Goal: Task Accomplishment & Management: Use online tool/utility

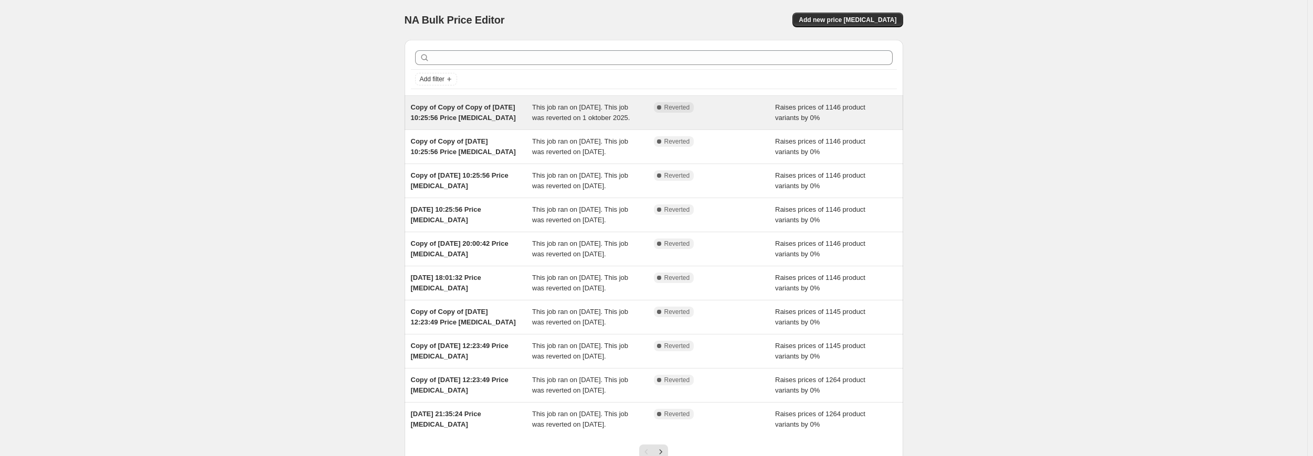
click at [497, 111] on span "Copy of Copy of Copy of [DATE] 10:25:56 Price [MEDICAL_DATA]" at bounding box center [463, 112] width 105 height 18
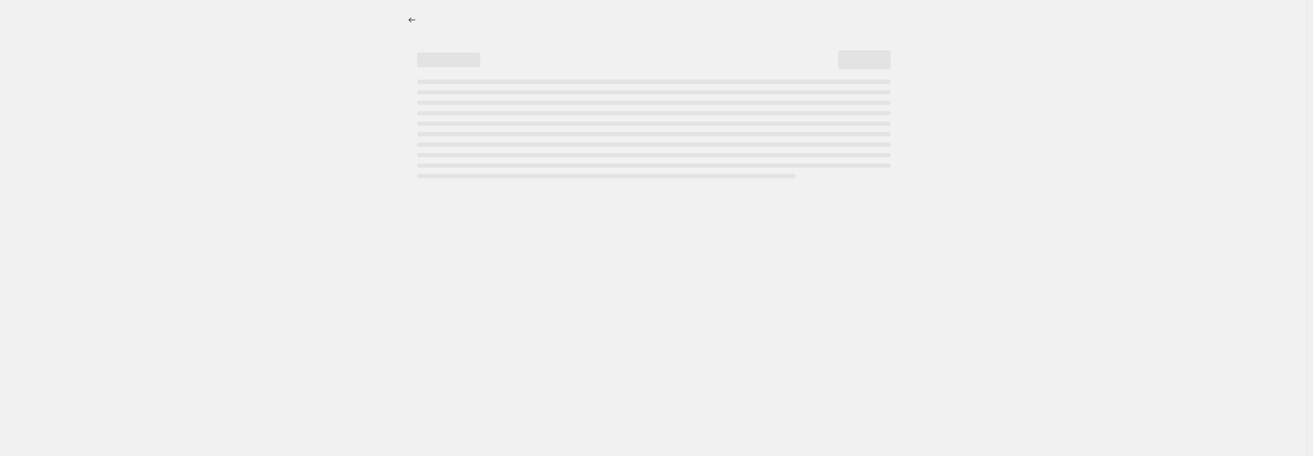
select select "percentage"
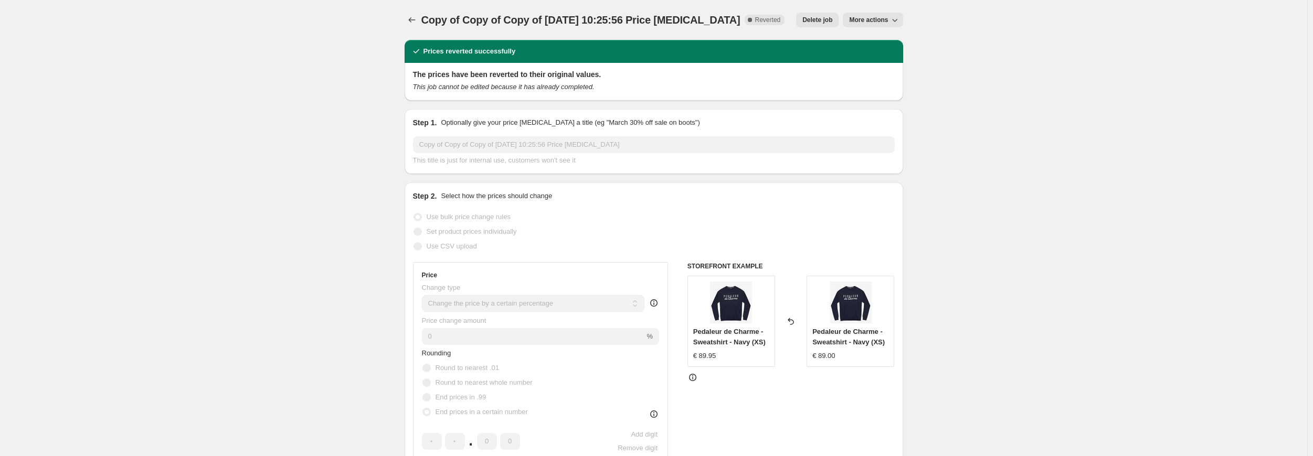
click at [869, 19] on span "More actions" at bounding box center [868, 20] width 39 height 8
click at [882, 45] on span "Copy to new job" at bounding box center [877, 42] width 49 height 8
select select "percentage"
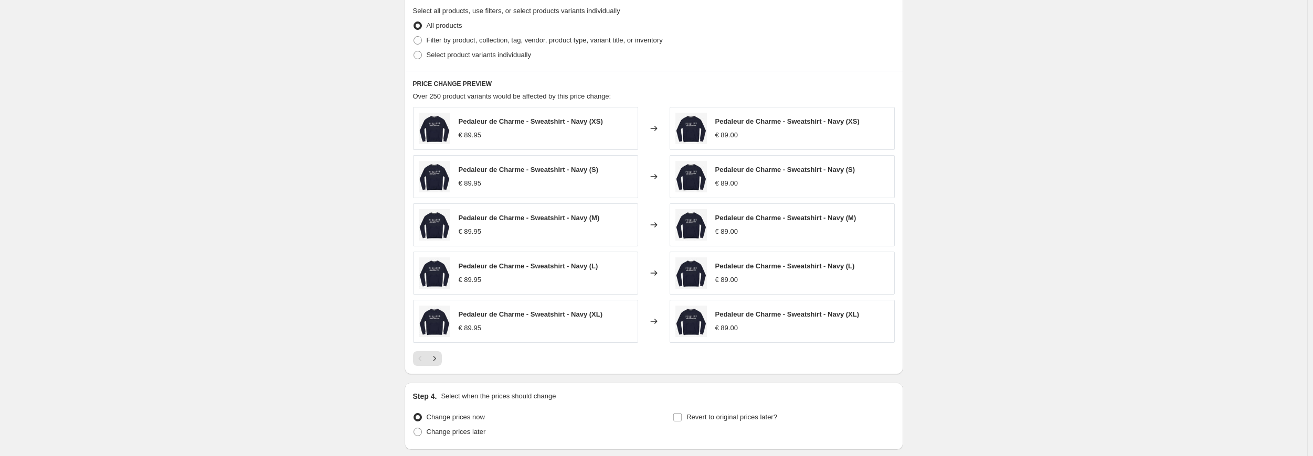
scroll to position [868, 0]
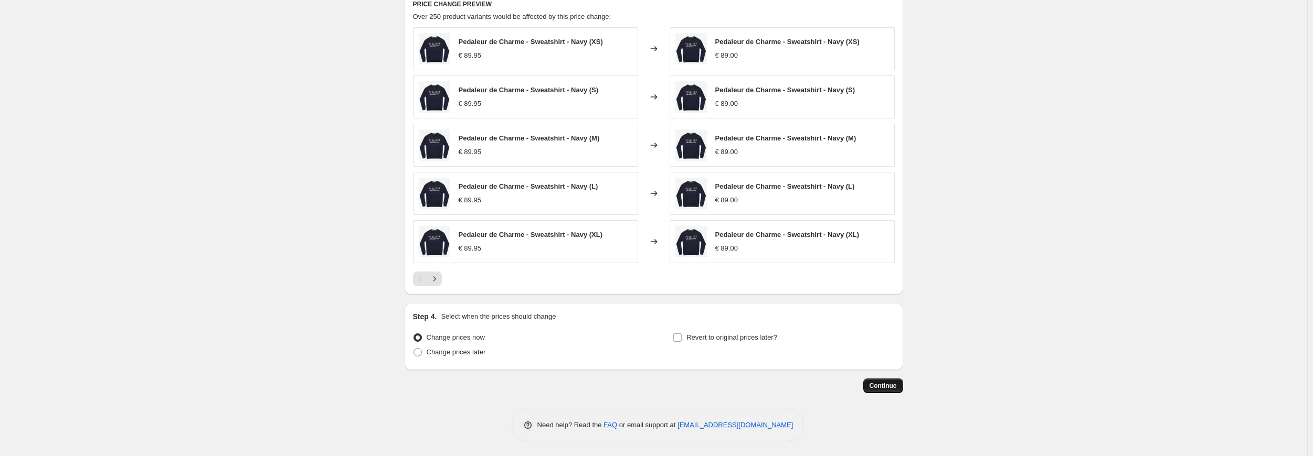
click at [892, 385] on span "Continue" at bounding box center [882, 386] width 27 height 8
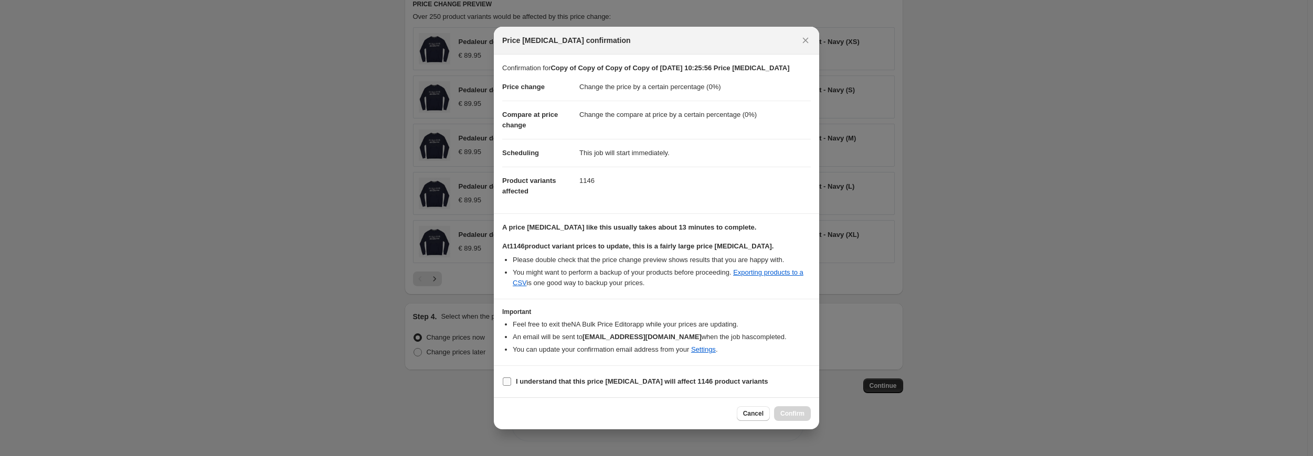
click at [579, 381] on b "I understand that this price [MEDICAL_DATA] will affect 1146 product variants" at bounding box center [642, 382] width 252 height 8
click at [511, 381] on input "I understand that this price [MEDICAL_DATA] will affect 1146 product variants" at bounding box center [507, 382] width 8 height 8
checkbox input "true"
click at [781, 413] on button "Confirm" at bounding box center [792, 414] width 37 height 15
